Goal: Navigation & Orientation: Find specific page/section

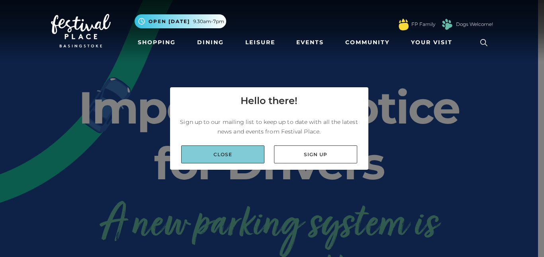
click at [239, 155] on link "Close" at bounding box center [222, 154] width 83 height 18
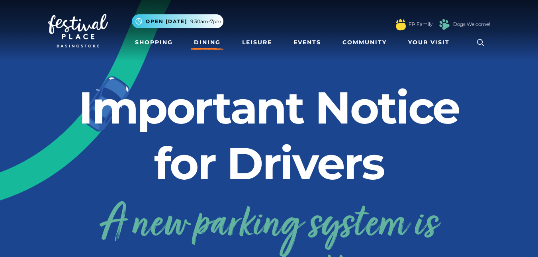
click at [204, 42] on link "Dining" at bounding box center [207, 42] width 33 height 15
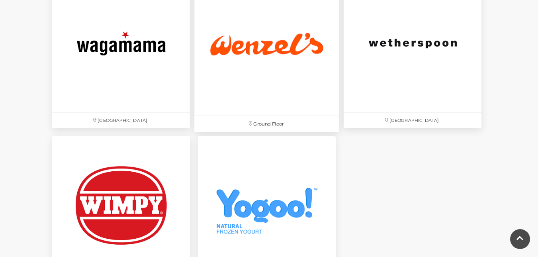
scroll to position [2630, 0]
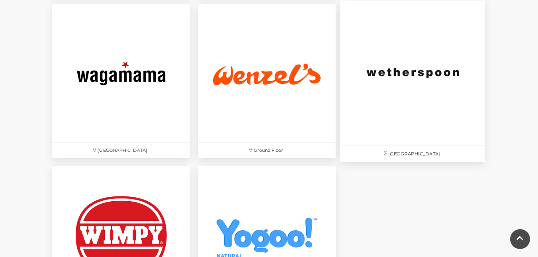
click at [411, 153] on p "[GEOGRAPHIC_DATA]" at bounding box center [412, 154] width 145 height 16
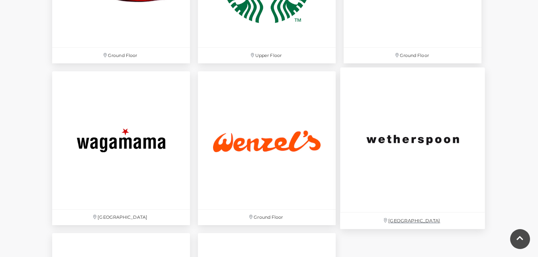
scroll to position [2511, 0]
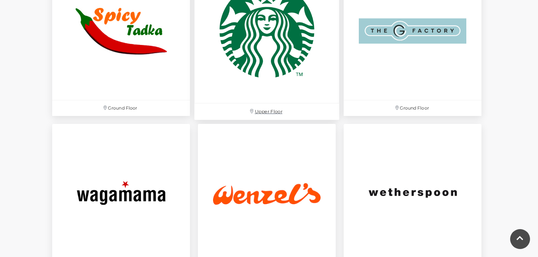
click at [258, 40] on img at bounding box center [266, 30] width 145 height 145
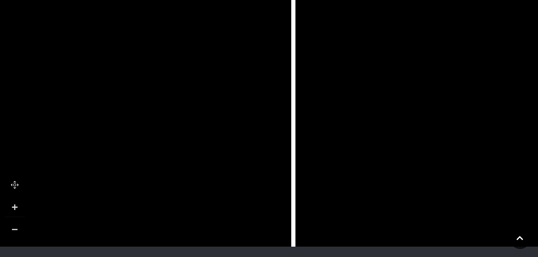
scroll to position [598, 0]
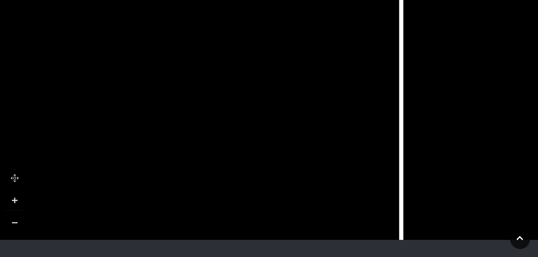
drag, startPoint x: 242, startPoint y: 126, endPoint x: 353, endPoint y: 130, distance: 111.7
click at [350, 130] on icon at bounding box center [201, 41] width 304 height 678
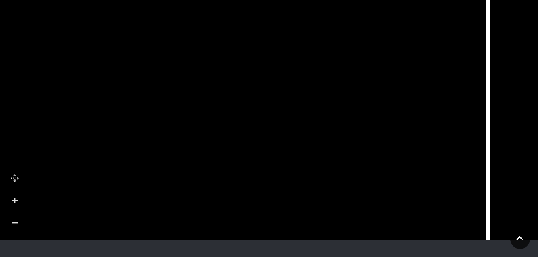
drag, startPoint x: 134, startPoint y: 104, endPoint x: 218, endPoint y: 109, distance: 84.2
click at [218, 109] on icon at bounding box center [287, 45] width 304 height 678
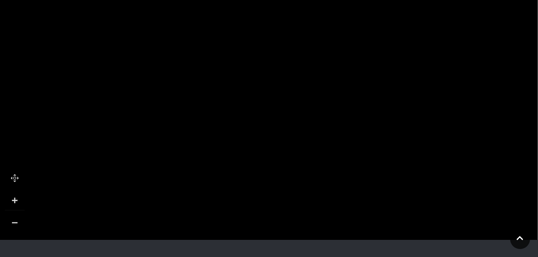
drag, startPoint x: 147, startPoint y: 135, endPoint x: 198, endPoint y: 77, distance: 77.9
click at [198, 77] on rect at bounding box center [216, 74] width 75 height 38
drag, startPoint x: 234, startPoint y: 198, endPoint x: 263, endPoint y: 134, distance: 70.6
click at [263, 141] on icon at bounding box center [264, 143] width 4 height 4
drag, startPoint x: 267, startPoint y: 158, endPoint x: 256, endPoint y: 179, distance: 23.5
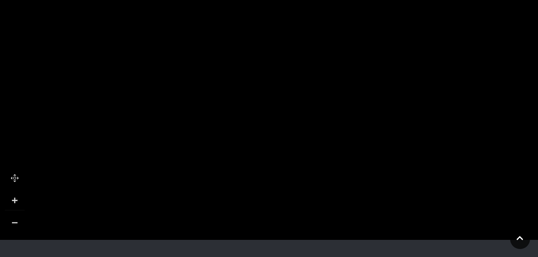
drag, startPoint x: 387, startPoint y: 140, endPoint x: 381, endPoint y: 168, distance: 28.7
drag, startPoint x: 502, startPoint y: 96, endPoint x: 503, endPoint y: 134, distance: 38.3
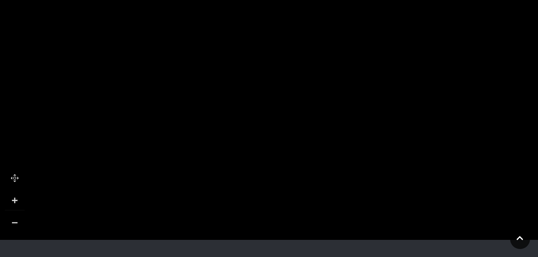
drag, startPoint x: 115, startPoint y: 67, endPoint x: 184, endPoint y: 146, distance: 104.5
drag, startPoint x: 185, startPoint y: 114, endPoint x: 186, endPoint y: 123, distance: 9.2
drag, startPoint x: 220, startPoint y: 88, endPoint x: 204, endPoint y: 131, distance: 45.5
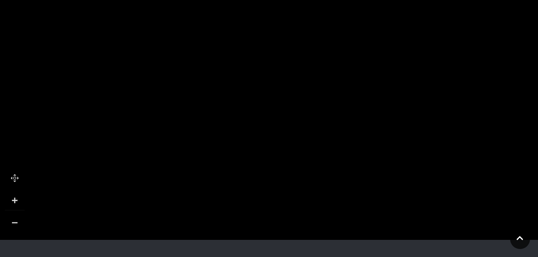
click at [183, 143] on tspan "Yankee Candle" at bounding box center [183, 143] width 0 height 0
drag, startPoint x: 218, startPoint y: 96, endPoint x: 217, endPoint y: 104, distance: 8.0
click at [183, 115] on tspan "Ann Summers" at bounding box center [183, 115] width 0 height 0
drag, startPoint x: 384, startPoint y: 83, endPoint x: 340, endPoint y: 124, distance: 59.5
click at [340, 124] on icon at bounding box center [215, 183] width 2248 height 1243
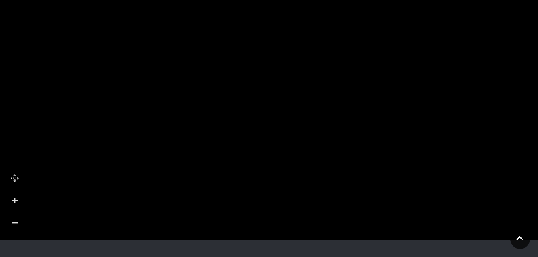
drag, startPoint x: 351, startPoint y: 81, endPoint x: 374, endPoint y: 97, distance: 28.9
click at [374, 97] on icon at bounding box center [244, 210] width 2248 height 1243
drag, startPoint x: 295, startPoint y: 61, endPoint x: 334, endPoint y: 97, distance: 53.6
drag, startPoint x: 317, startPoint y: 86, endPoint x: 354, endPoint y: 127, distance: 55.3
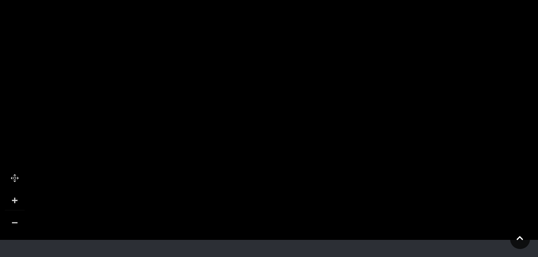
drag, startPoint x: 317, startPoint y: 52, endPoint x: 330, endPoint y: 86, distance: 36.4
click at [330, 86] on icon at bounding box center [280, 114] width 131 height 136
drag, startPoint x: 333, startPoint y: 118, endPoint x: 338, endPoint y: 185, distance: 67.5
click at [338, 185] on icon at bounding box center [289, 162] width 131 height 136
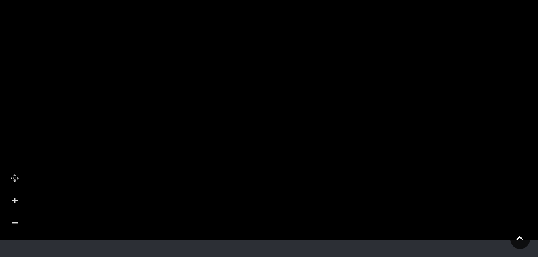
drag, startPoint x: 335, startPoint y: 173, endPoint x: 393, endPoint y: 190, distance: 60.4
click at [338, 181] on rect at bounding box center [323, 184] width 51 height 28
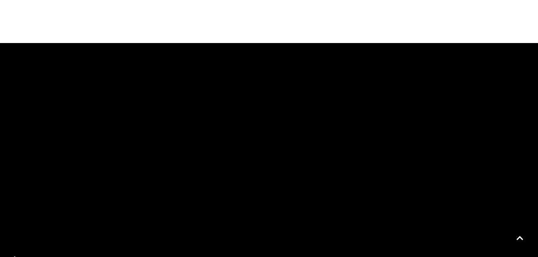
scroll to position [522, 0]
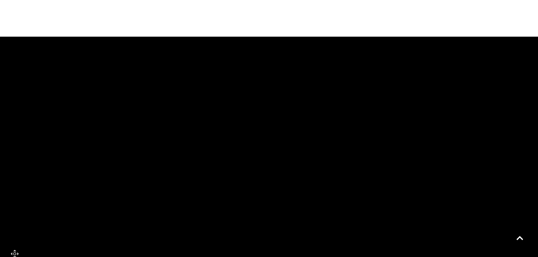
drag, startPoint x: 263, startPoint y: 149, endPoint x: 306, endPoint y: 144, distance: 44.1
drag, startPoint x: 276, startPoint y: 142, endPoint x: 409, endPoint y: 112, distance: 137.0
click at [389, 112] on rect at bounding box center [328, 122] width 124 height 124
drag, startPoint x: 302, startPoint y: 130, endPoint x: 348, endPoint y: 114, distance: 48.8
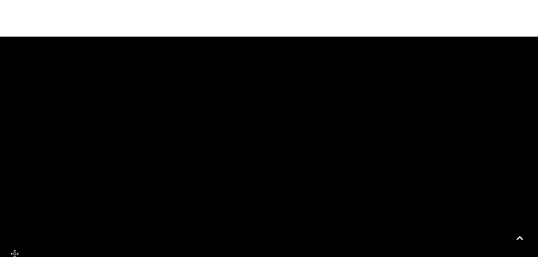
drag, startPoint x: 355, startPoint y: 171, endPoint x: 357, endPoint y: 92, distance: 78.9
drag, startPoint x: 357, startPoint y: 148, endPoint x: 344, endPoint y: 86, distance: 63.5
click at [348, 98] on rect at bounding box center [366, 132] width 44 height 69
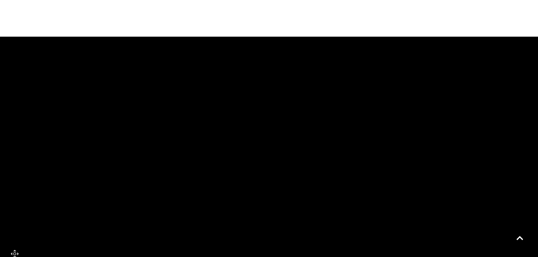
drag, startPoint x: 334, startPoint y: 128, endPoint x: 330, endPoint y: 79, distance: 49.1
click at [16, 244] on link at bounding box center [15, 254] width 20 height 20
click at [15, 244] on link at bounding box center [15, 254] width 20 height 20
drag, startPoint x: 289, startPoint y: 163, endPoint x: 426, endPoint y: 232, distance: 154.3
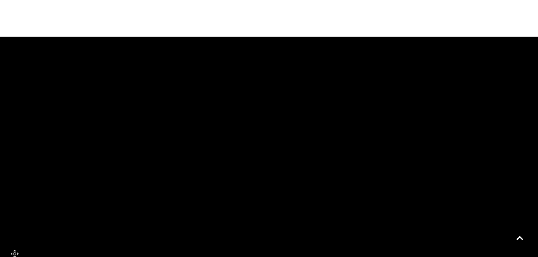
drag, startPoint x: 387, startPoint y: 179, endPoint x: 385, endPoint y: 199, distance: 20.5
drag, startPoint x: 377, startPoint y: 151, endPoint x: 369, endPoint y: 164, distance: 14.8
click at [371, 164] on rect at bounding box center [380, 160] width 19 height 19
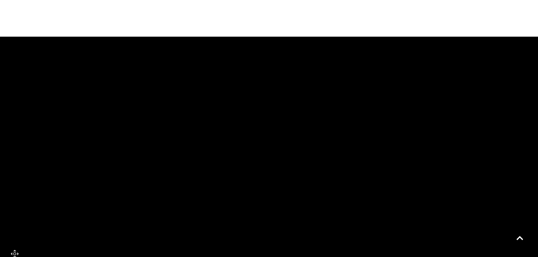
drag, startPoint x: 457, startPoint y: 84, endPoint x: 336, endPoint y: 88, distance: 121.2
click at [355, 118] on rect at bounding box center [393, 146] width 77 height 57
drag, startPoint x: 398, startPoint y: 64, endPoint x: 381, endPoint y: 172, distance: 109.4
click at [375, 176] on rect at bounding box center [419, 229] width 124 height 124
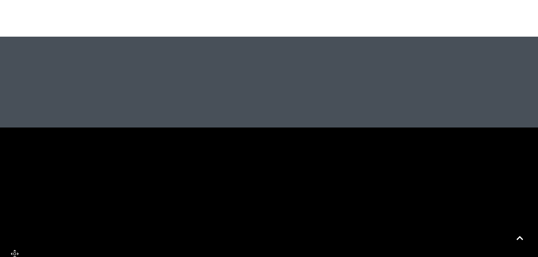
drag, startPoint x: 410, startPoint y: 173, endPoint x: 404, endPoint y: 203, distance: 30.4
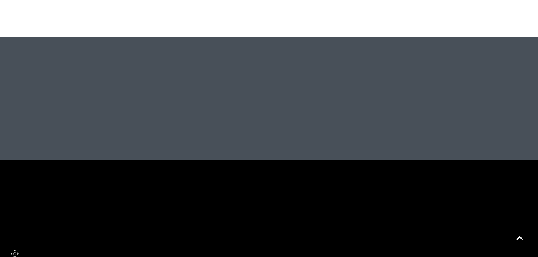
drag, startPoint x: 414, startPoint y: 111, endPoint x: 457, endPoint y: 128, distance: 46.5
click at [453, 142] on div at bounding box center [269, 176] width 538 height 279
drag, startPoint x: 389, startPoint y: 126, endPoint x: 434, endPoint y: 30, distance: 105.7
click at [433, 37] on div at bounding box center [269, 176] width 538 height 279
click at [526, 238] on link at bounding box center [520, 239] width 20 height 20
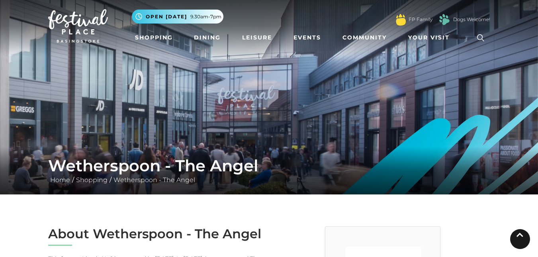
scroll to position [0, 0]
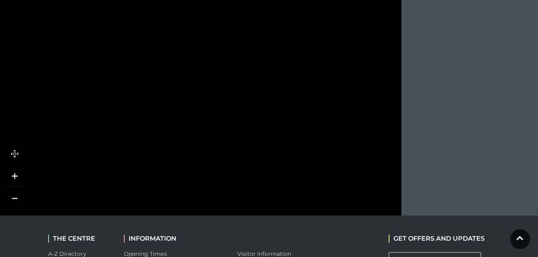
scroll to position [598, 0]
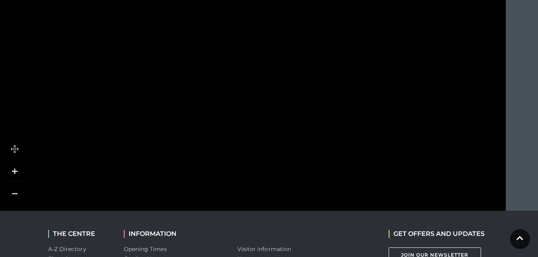
drag, startPoint x: 191, startPoint y: 100, endPoint x: 296, endPoint y: 60, distance: 111.8
click at [296, 60] on icon at bounding box center [227, 220] width 283 height 539
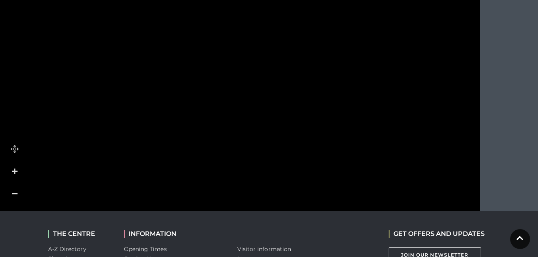
drag, startPoint x: 333, startPoint y: 149, endPoint x: 310, endPoint y: 93, distance: 60.4
click at [310, 94] on polygon at bounding box center [308, 99] width 10 height 10
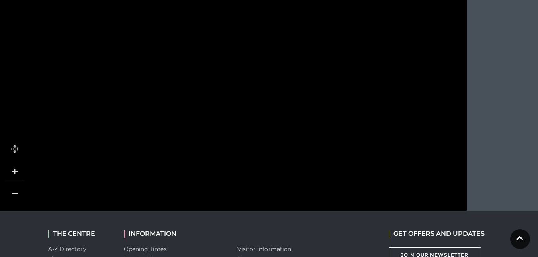
drag, startPoint x: 299, startPoint y: 160, endPoint x: 287, endPoint y: 85, distance: 76.0
click at [283, 73] on rect at bounding box center [294, 53] width 69 height 143
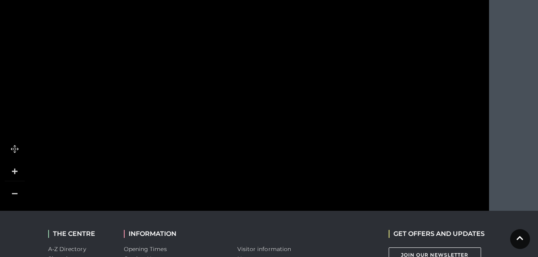
drag, startPoint x: 249, startPoint y: 155, endPoint x: 274, endPoint y: 120, distance: 42.8
click at [271, 118] on icon at bounding box center [210, 35] width 283 height 539
click at [288, 109] on tspan "Hans Buffet" at bounding box center [288, 109] width 0 height 0
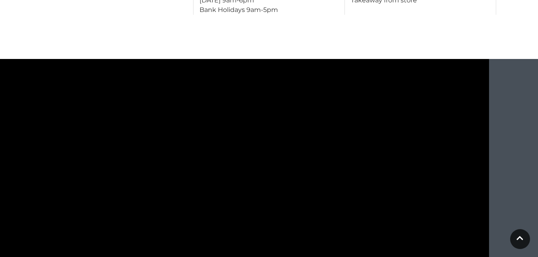
scroll to position [558, 0]
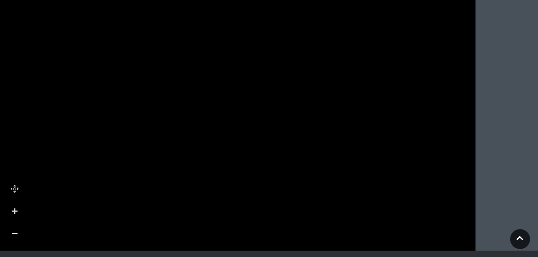
drag, startPoint x: 372, startPoint y: 72, endPoint x: 300, endPoint y: 109, distance: 80.7
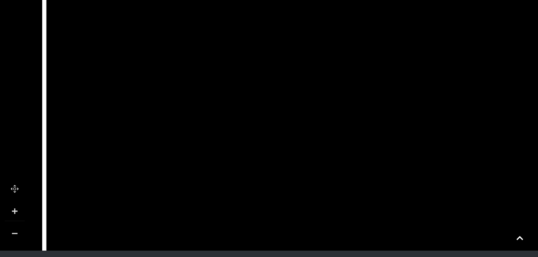
drag, startPoint x: 281, startPoint y: 86, endPoint x: 393, endPoint y: 181, distance: 146.2
click at [393, 181] on rect at bounding box center [416, 237] width 69 height 143
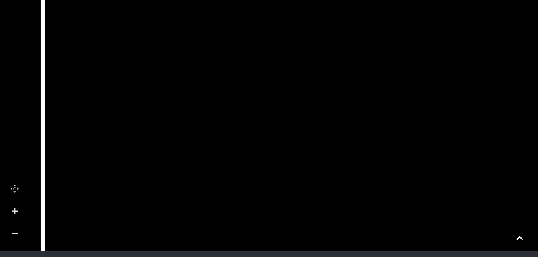
drag, startPoint x: 371, startPoint y: 152, endPoint x: 357, endPoint y: 43, distance: 110.5
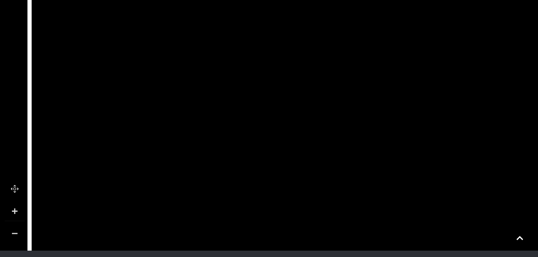
drag, startPoint x: 424, startPoint y: 160, endPoint x: 412, endPoint y: 91, distance: 70.0
click at [412, 91] on polygon at bounding box center [401, 85] width 69 height 39
drag, startPoint x: 420, startPoint y: 137, endPoint x: 416, endPoint y: 109, distance: 28.5
click at [418, 69] on rect at bounding box center [401, 126] width 69 height 143
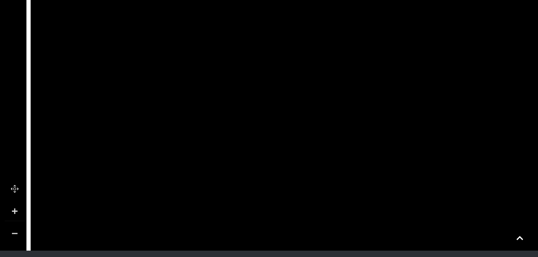
drag, startPoint x: 416, startPoint y: 157, endPoint x: 413, endPoint y: 126, distance: 30.8
click at [413, 126] on rect at bounding box center [400, 73] width 69 height 143
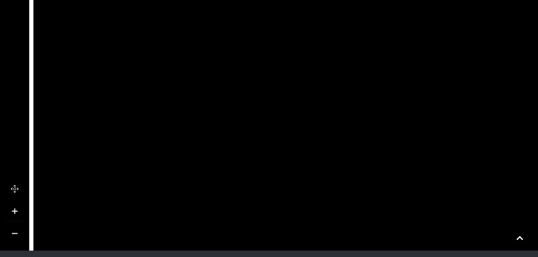
drag, startPoint x: 412, startPoint y: 145, endPoint x: 414, endPoint y: 101, distance: 43.5
click at [414, 101] on polygon at bounding box center [403, 129] width 69 height 59
